Goal: Use online tool/utility: Utilize a website feature to perform a specific function

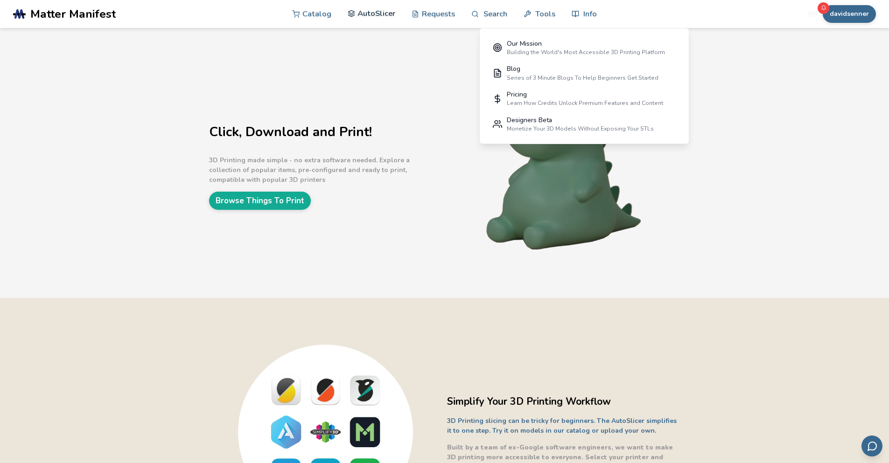
click at [377, 10] on link "AutoSlicer" at bounding box center [372, 14] width 48 height 28
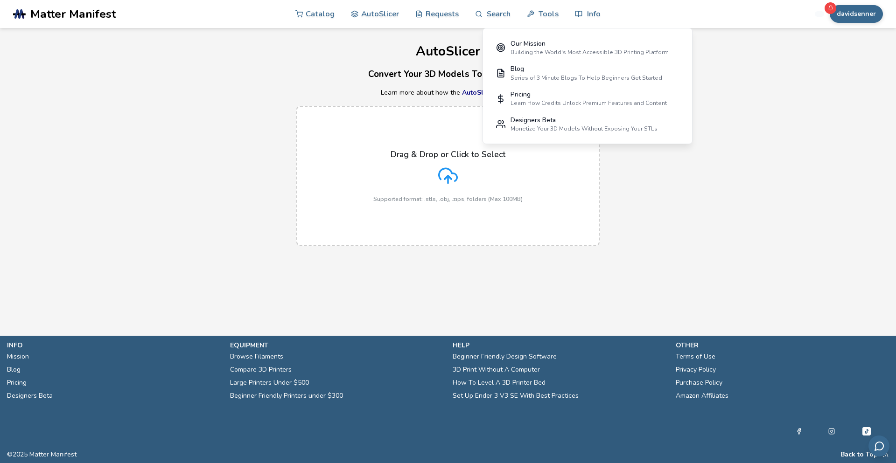
click at [445, 187] on div "Drag & Drop or Click to Select Supported format: .stls, .obj, .zips, folders (M…" at bounding box center [447, 176] width 149 height 53
click at [0, 0] on input "Drag & Drop or Click to Select Supported format: .stls, .obj, .zips, folders (M…" at bounding box center [0, 0] width 0 height 0
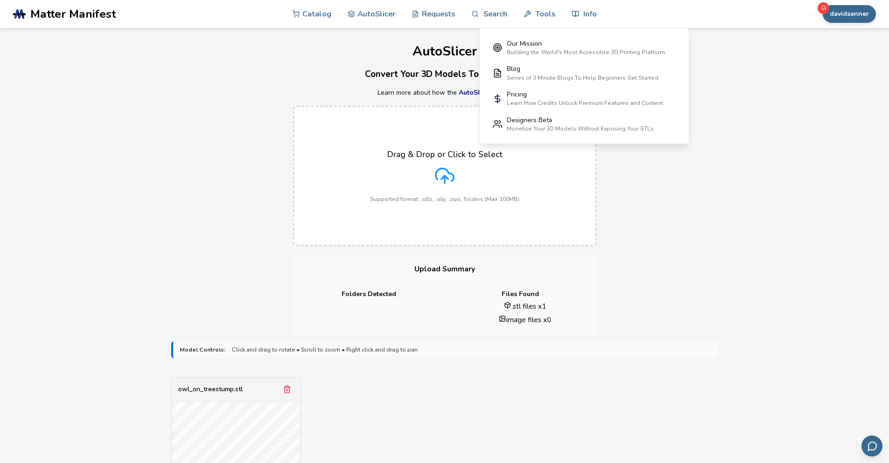
scroll to position [327, 0]
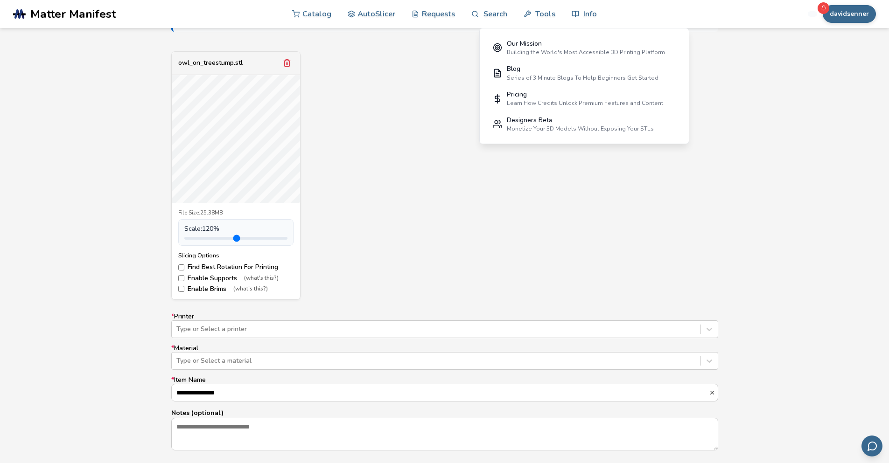
drag, startPoint x: 204, startPoint y: 238, endPoint x: 209, endPoint y: 237, distance: 5.0
type input "***"
click at [209, 237] on input "range" at bounding box center [235, 238] width 103 height 3
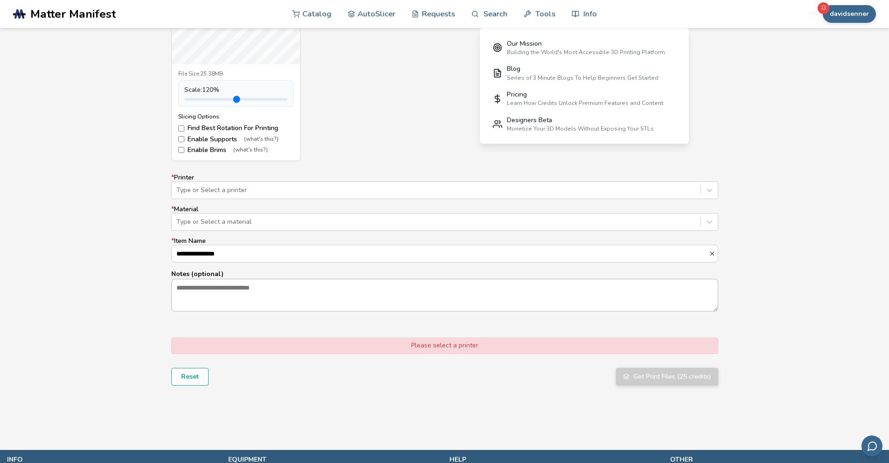
scroll to position [467, 0]
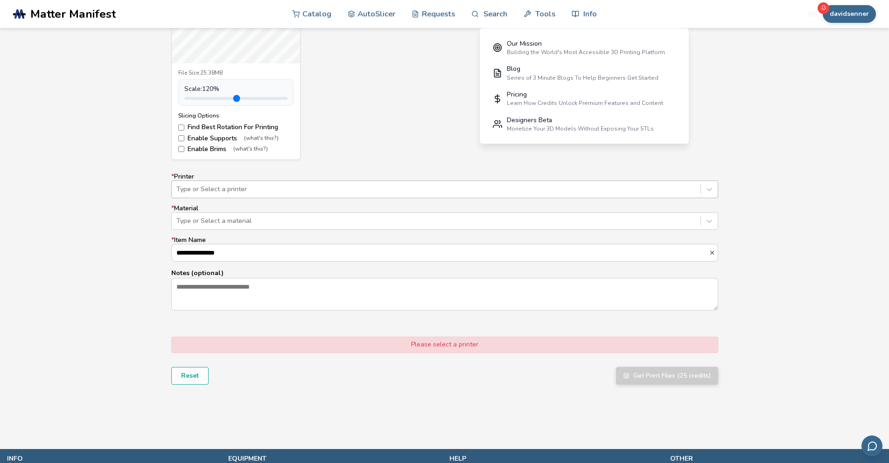
click at [334, 184] on div "Type or Select a printer" at bounding box center [436, 189] width 529 height 13
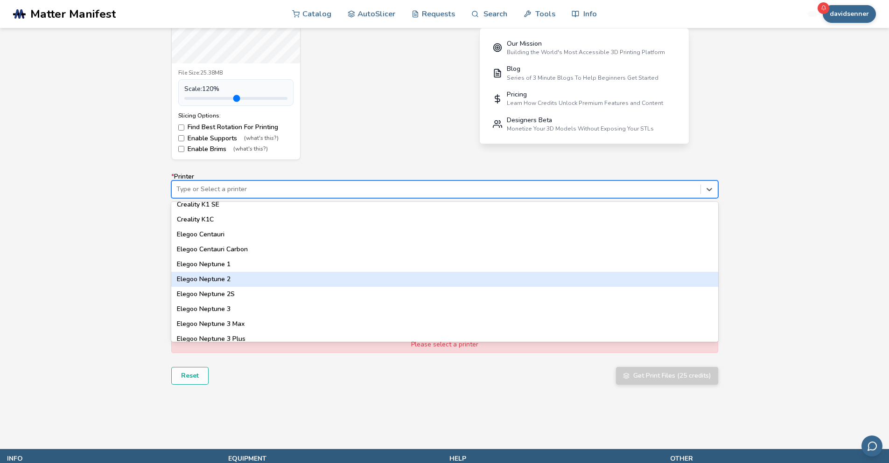
scroll to position [280, 0]
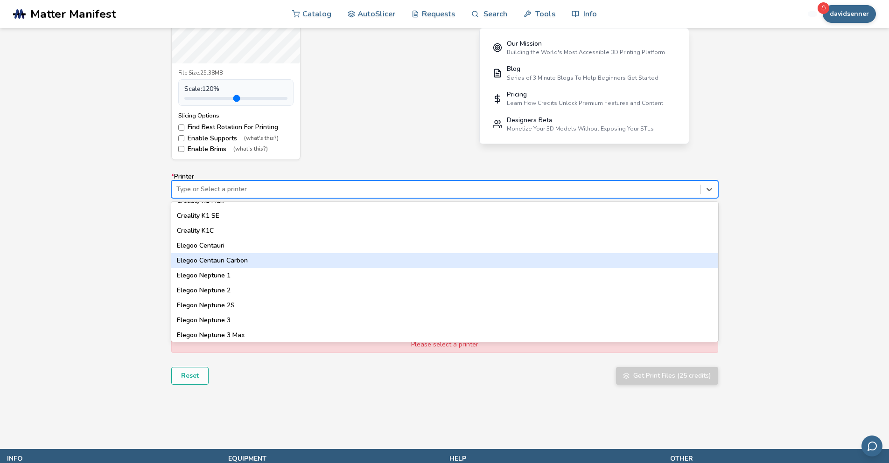
click at [308, 256] on div "Elegoo Centauri Carbon" at bounding box center [444, 260] width 547 height 15
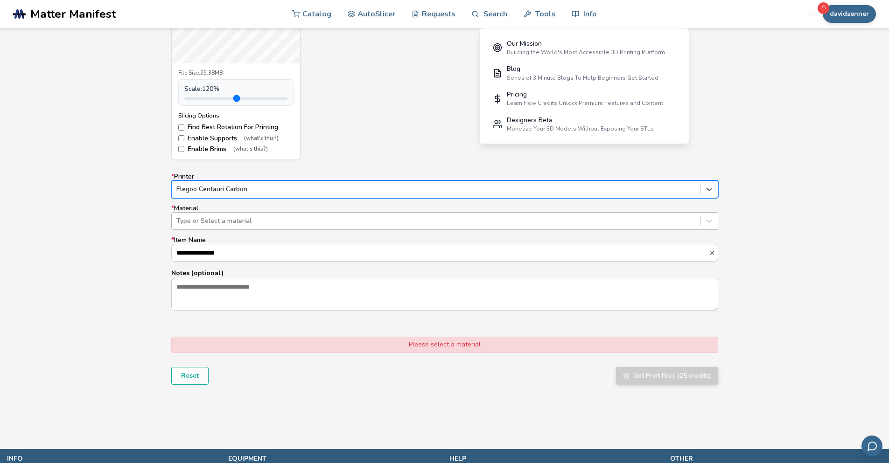
click at [286, 213] on div "Type or Select a material" at bounding box center [444, 221] width 547 height 18
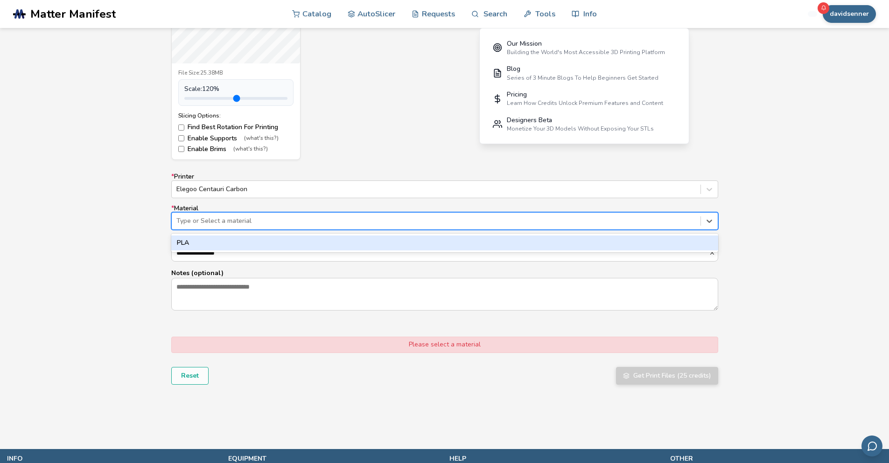
click at [265, 242] on div "PLA" at bounding box center [444, 243] width 547 height 15
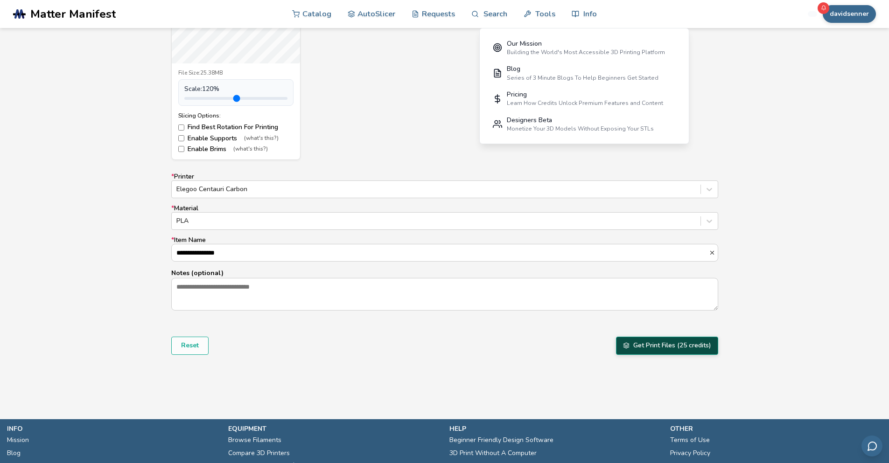
click at [636, 345] on button "Get Print Files (25 credits)" at bounding box center [667, 346] width 102 height 18
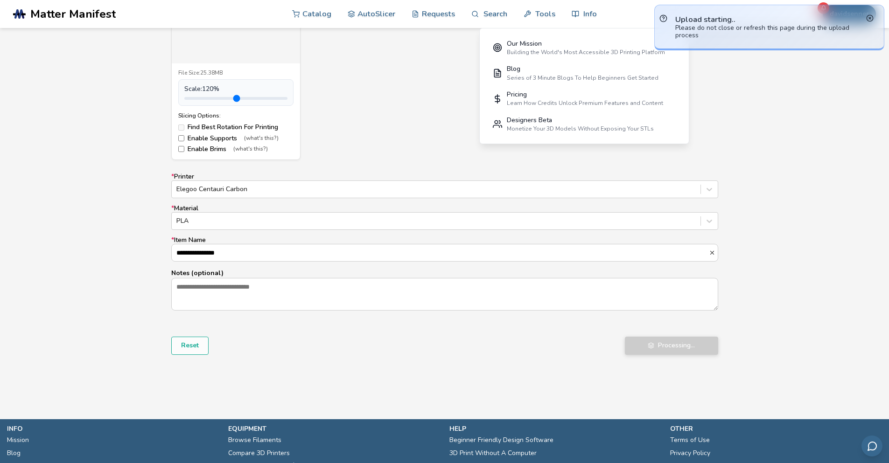
drag, startPoint x: 741, startPoint y: 132, endPoint x: 733, endPoint y: 140, distance: 11.6
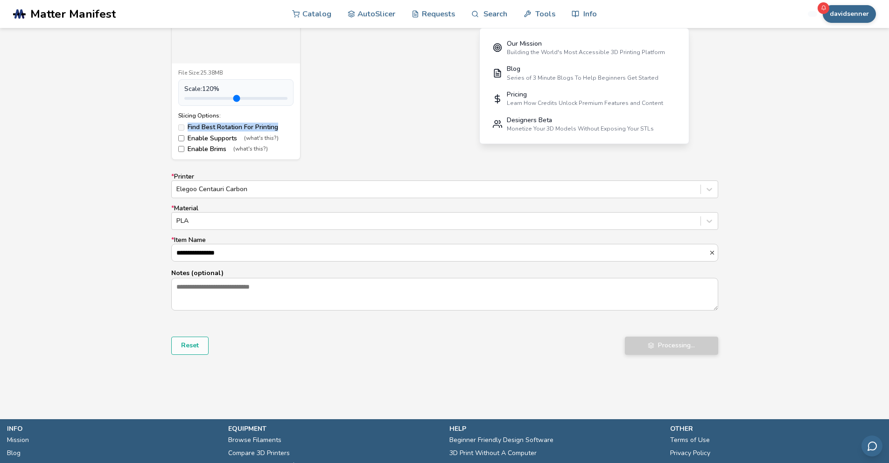
drag, startPoint x: 733, startPoint y: 140, endPoint x: 694, endPoint y: 132, distance: 39.6
click at [694, 132] on div "owl_on_treestump.stl Uploading model... File Size: 25.38MB Scale: 120 % Slicing…" at bounding box center [444, 35] width 547 height 249
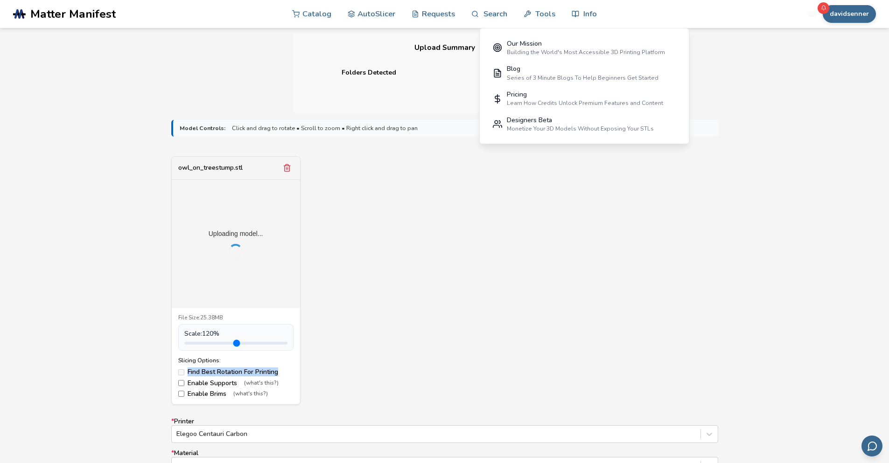
scroll to position [187, 0]
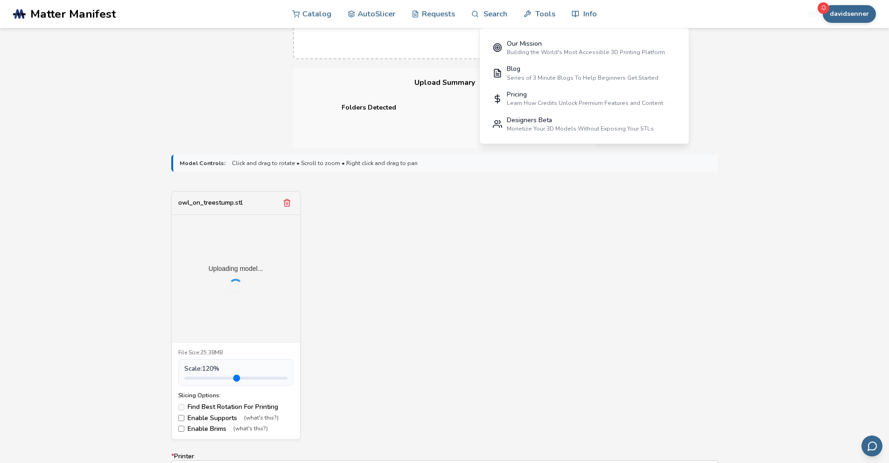
click at [496, 256] on div "owl_on_treestump.stl Uploading model... File Size: 25.38MB Scale: 120 % Slicing…" at bounding box center [444, 315] width 547 height 249
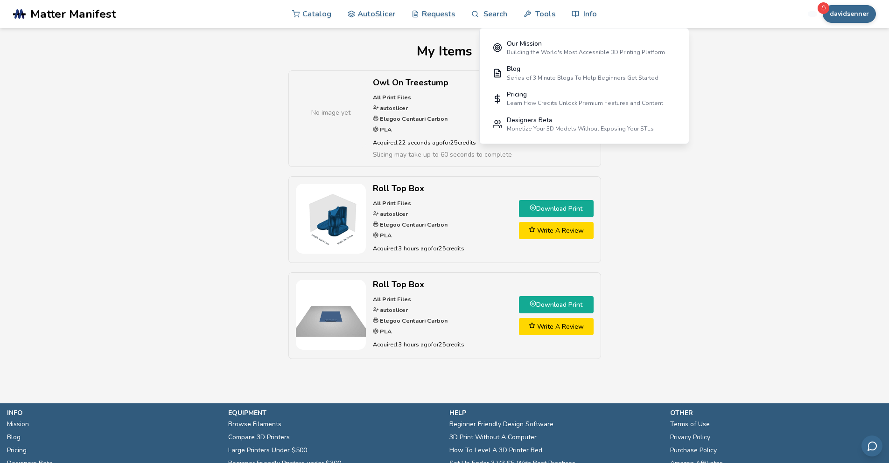
click at [725, 204] on div "No image yet Owl On Treestump All Print Files autoslicer Elegoo Centauri Carbon…" at bounding box center [444, 219] width 804 height 298
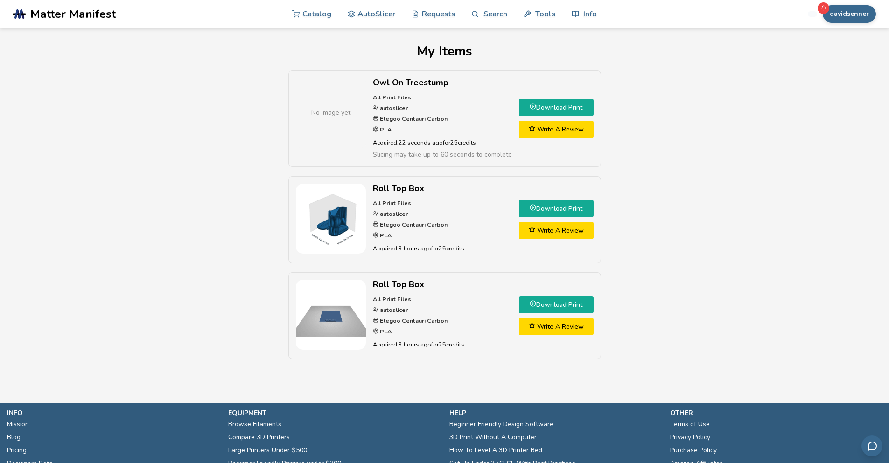
click at [744, 61] on div "My Items No image yet Owl On Treestump All Print Files autoslicer Elegoo Centau…" at bounding box center [444, 206] width 804 height 325
click at [333, 110] on span "No image yet" at bounding box center [330, 113] width 39 height 10
click at [321, 96] on div "No image yet" at bounding box center [331, 113] width 70 height 70
click at [573, 102] on link "Download Print" at bounding box center [556, 107] width 75 height 17
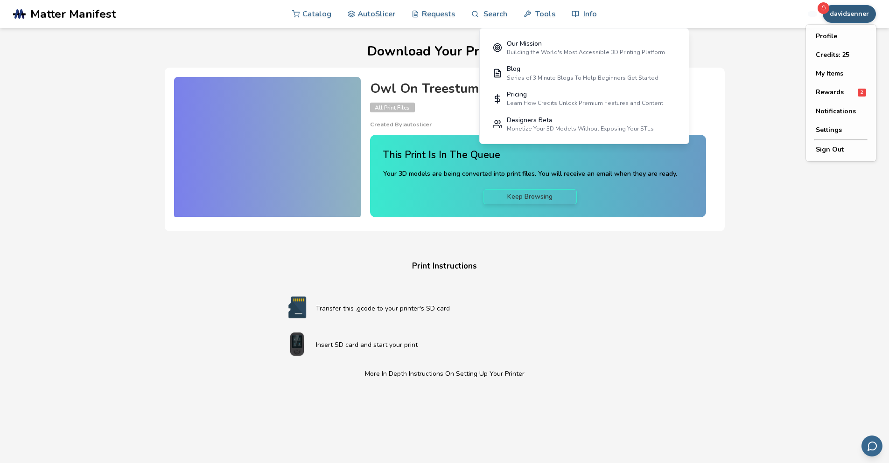
click at [860, 8] on button "davidsenner" at bounding box center [849, 14] width 53 height 18
click at [840, 75] on button "My Items" at bounding box center [840, 73] width 65 height 19
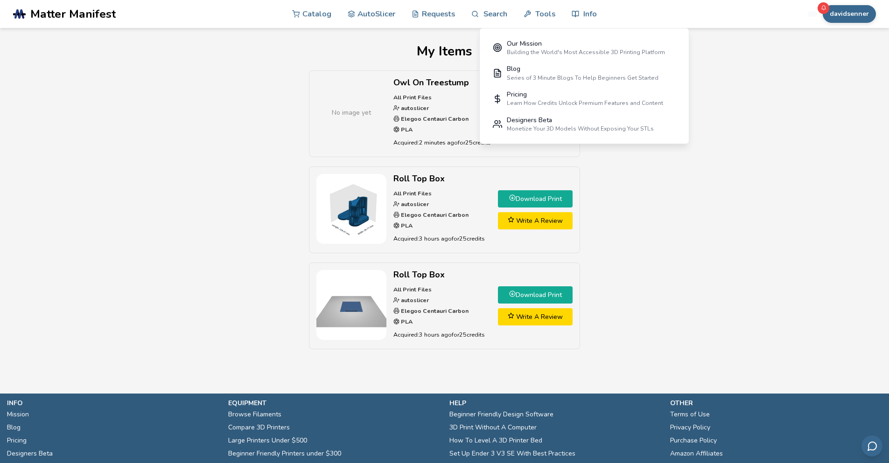
click at [744, 119] on div "No image yet Owl On Treestump All Print Files autoslicer Elegoo Centauri Carbon…" at bounding box center [444, 214] width 804 height 288
click at [741, 21] on div "davidsenner Catalog AutoSlicer Requests Search Tools Info Catalog AutoSlicer Re…" at bounding box center [771, 14] width 209 height 28
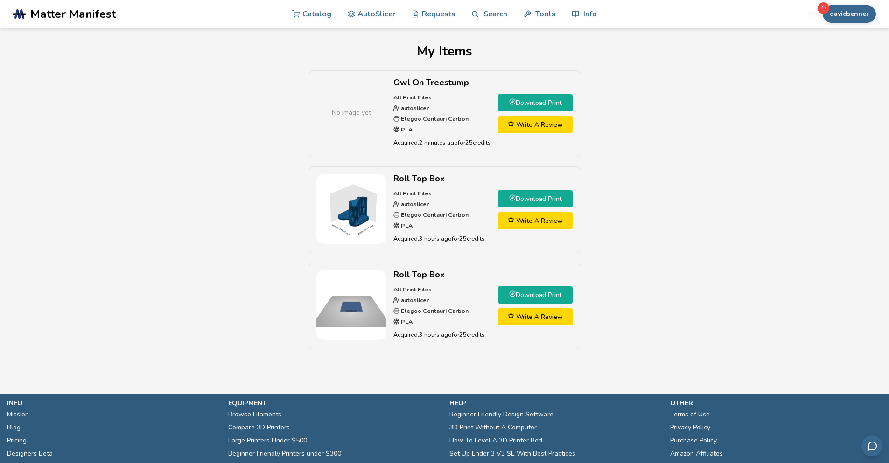
click at [544, 101] on link "Download Print" at bounding box center [535, 102] width 75 height 17
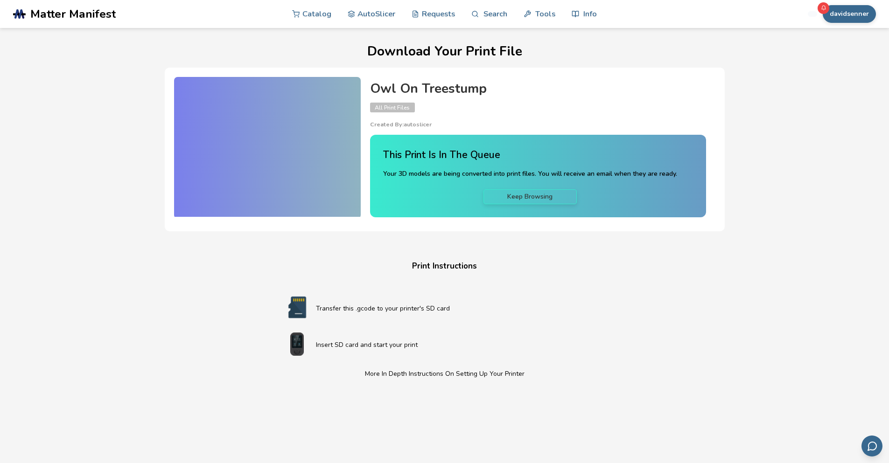
click at [653, 48] on h1 "Download Your Print File" at bounding box center [444, 51] width 853 height 14
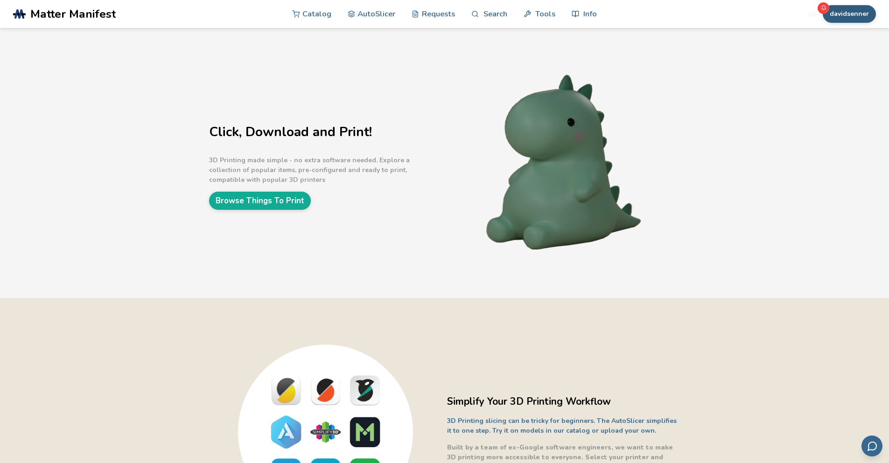
click at [858, 15] on button "davidsenner" at bounding box center [849, 14] width 53 height 18
click at [834, 70] on button "My Items" at bounding box center [840, 73] width 65 height 19
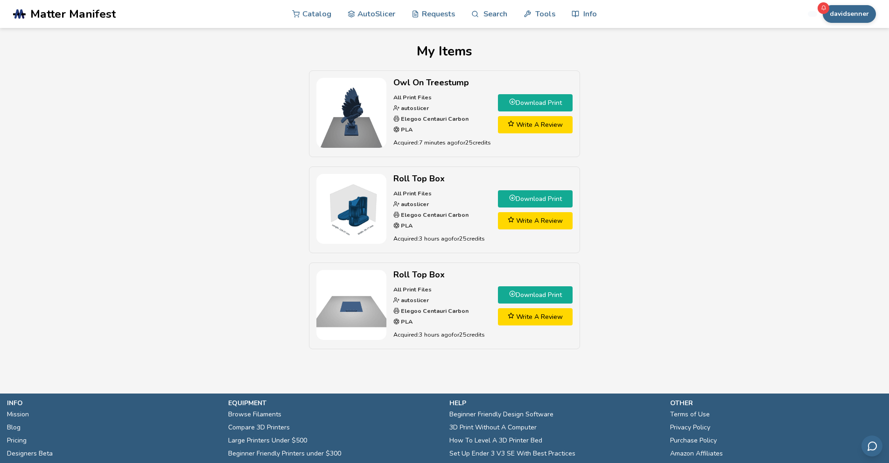
click at [544, 99] on link "Download Print" at bounding box center [535, 102] width 75 height 17
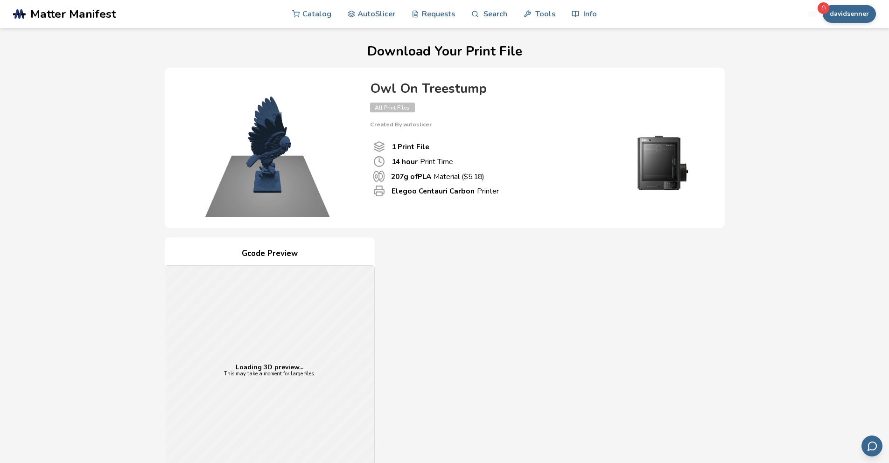
drag, startPoint x: 319, startPoint y: 153, endPoint x: 283, endPoint y: 147, distance: 36.1
drag, startPoint x: 293, startPoint y: 397, endPoint x: 287, endPoint y: 372, distance: 25.5
click at [287, 372] on div "Loading 3D preview... This may take a moment for large files." at bounding box center [269, 370] width 209 height 209
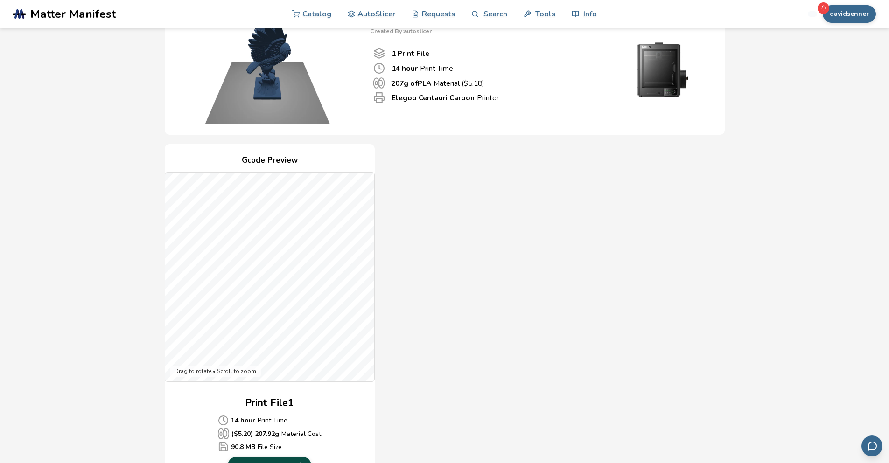
scroll to position [187, 0]
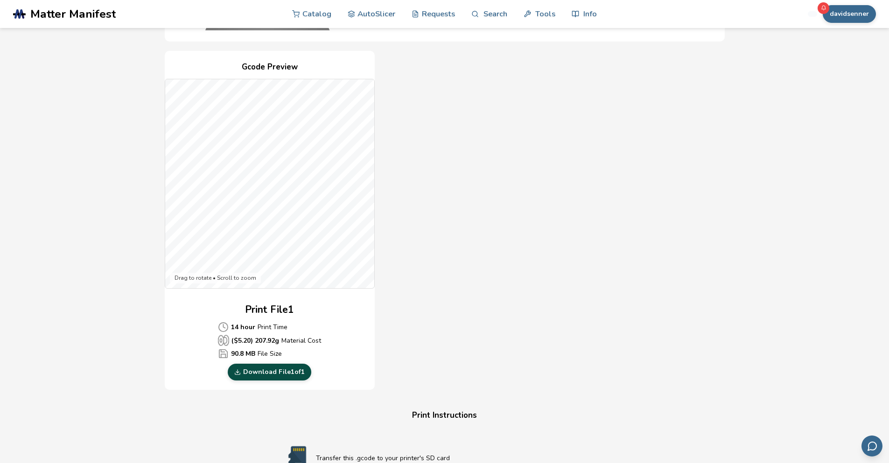
click at [245, 375] on link "Download File 1 of 1" at bounding box center [270, 372] width 84 height 17
